Goal: Information Seeking & Learning: Find specific page/section

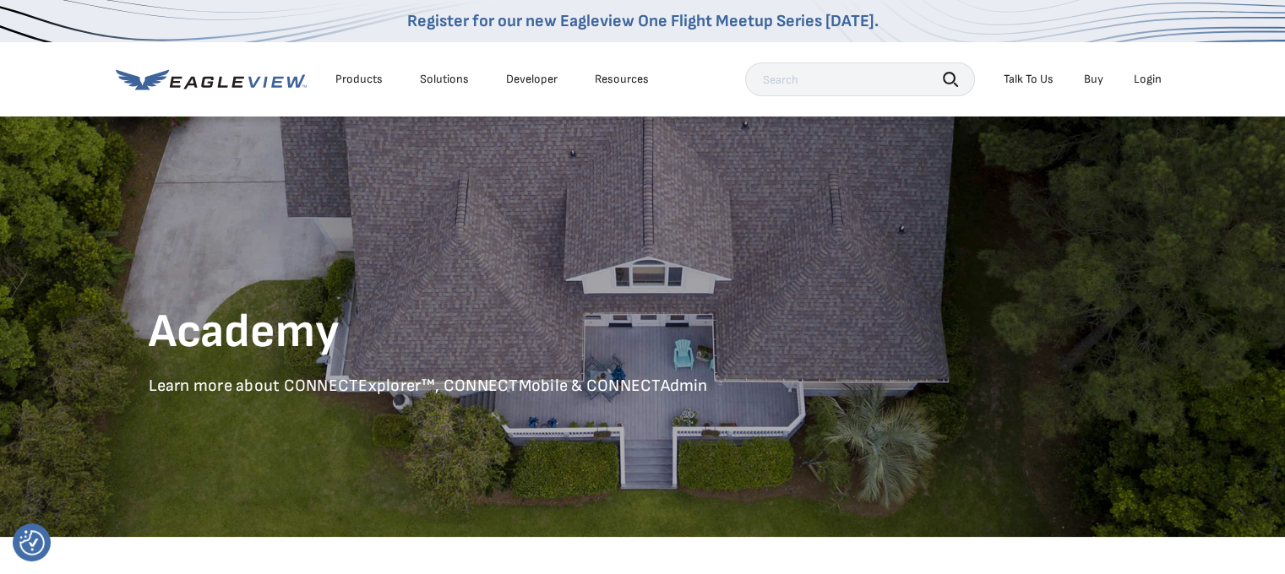
click at [1151, 82] on div "Login" at bounding box center [1148, 79] width 28 height 15
click at [358, 82] on div "Products" at bounding box center [358, 79] width 47 height 15
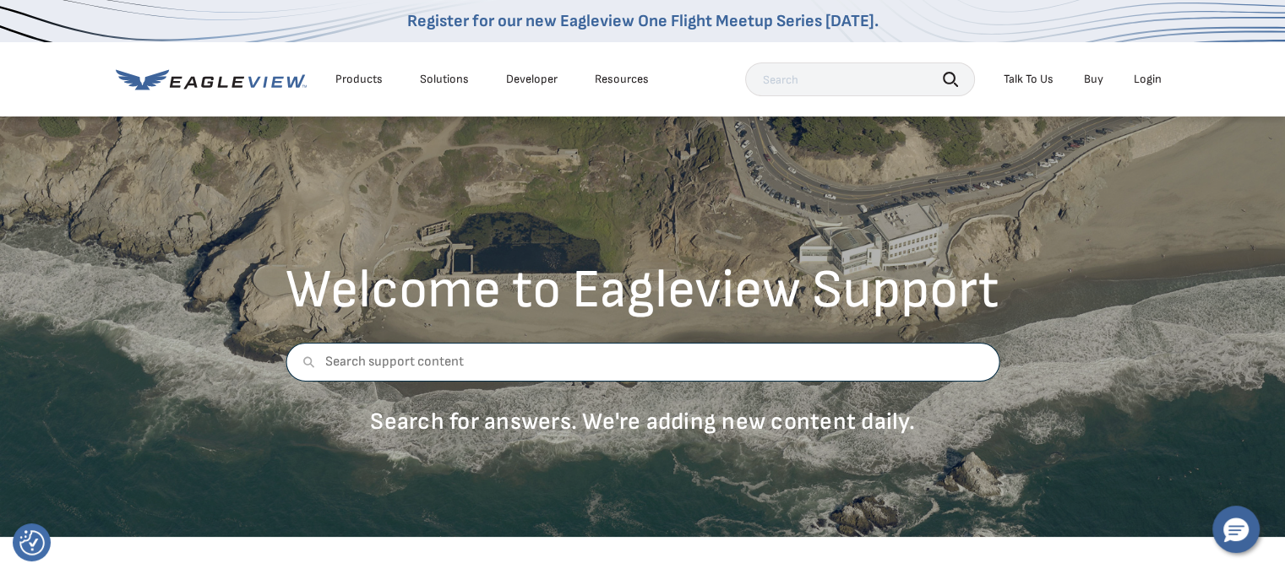
click at [394, 364] on input "text" at bounding box center [643, 362] width 714 height 39
